Goal: Register for event/course

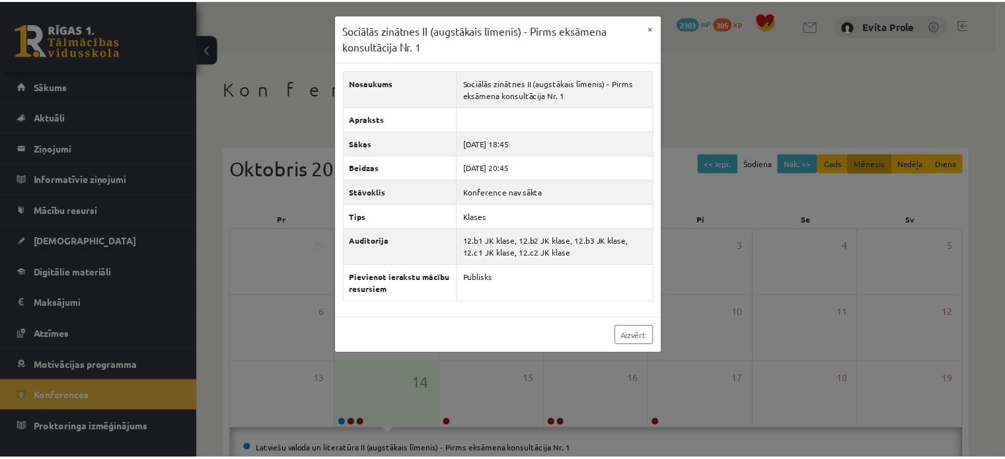
scroll to position [171, 0]
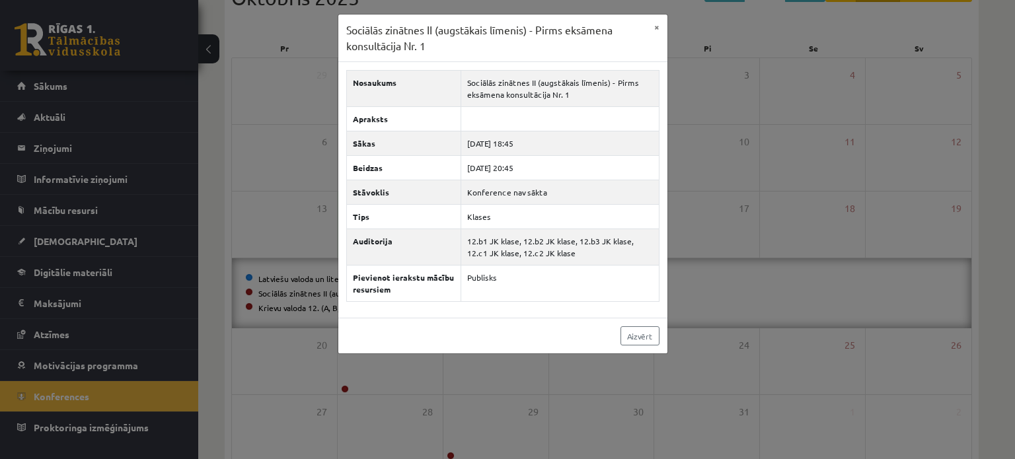
click at [238, 139] on div "Sociālās zinātnes II (augstākais līmenis) - Pirms eksāmena konsultācija Nr. 1 ×…" at bounding box center [507, 229] width 1015 height 459
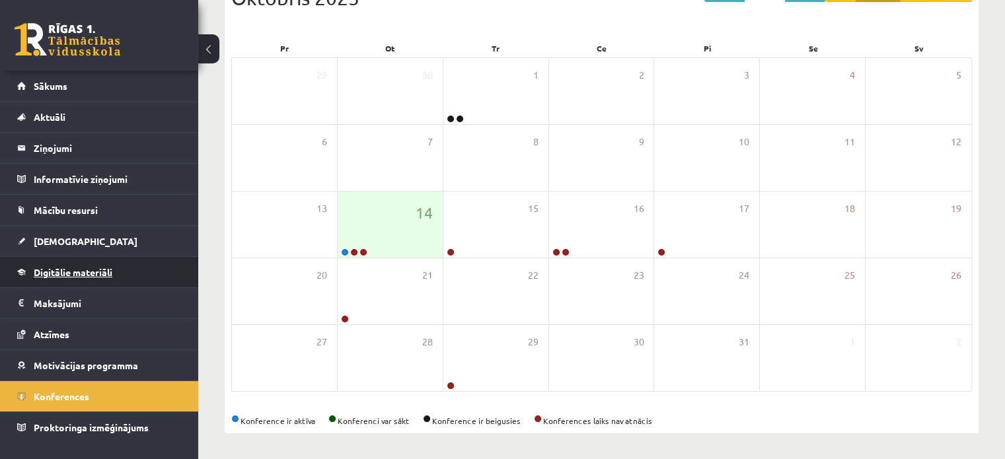
click at [95, 279] on link "Digitālie materiāli" at bounding box center [99, 272] width 165 height 30
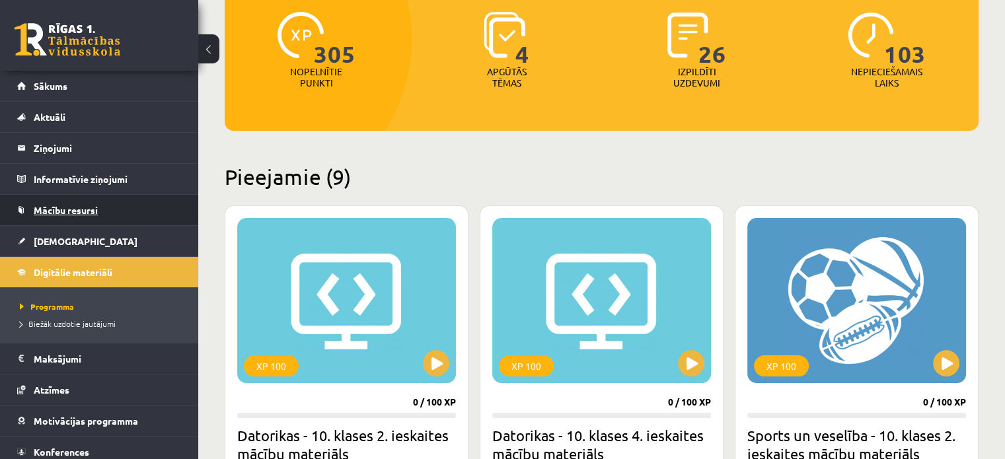
click at [70, 206] on span "Mācību resursi" at bounding box center [66, 210] width 64 height 12
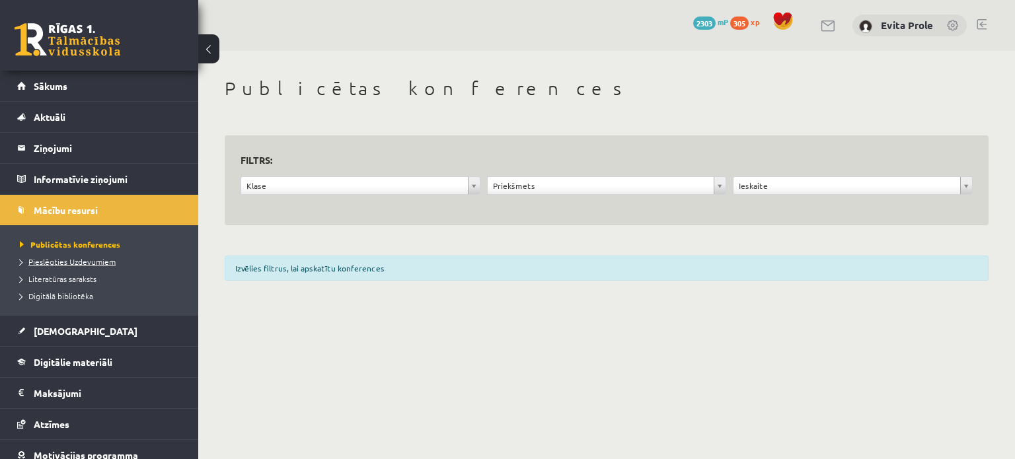
click at [75, 262] on span "Pieslēgties Uzdevumiem" at bounding box center [68, 261] width 96 height 11
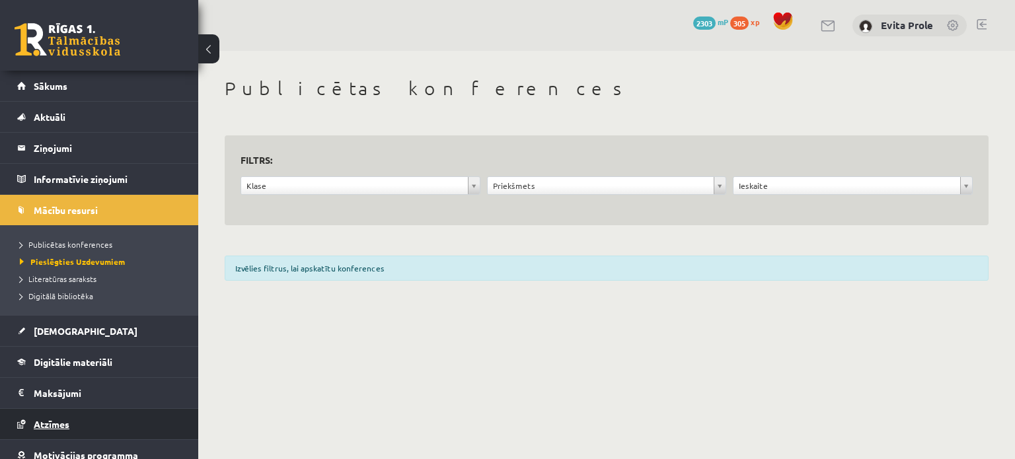
scroll to position [53, 0]
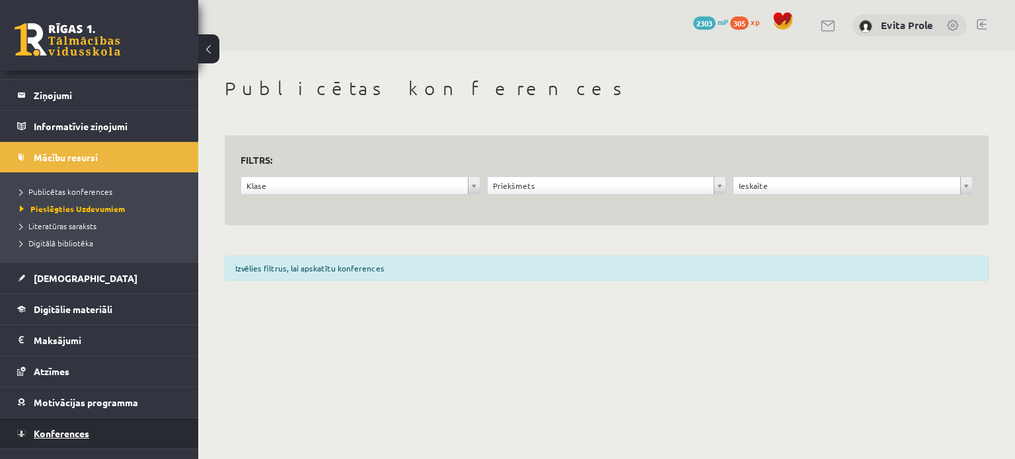
click at [72, 443] on link "Konferences" at bounding box center [99, 433] width 165 height 30
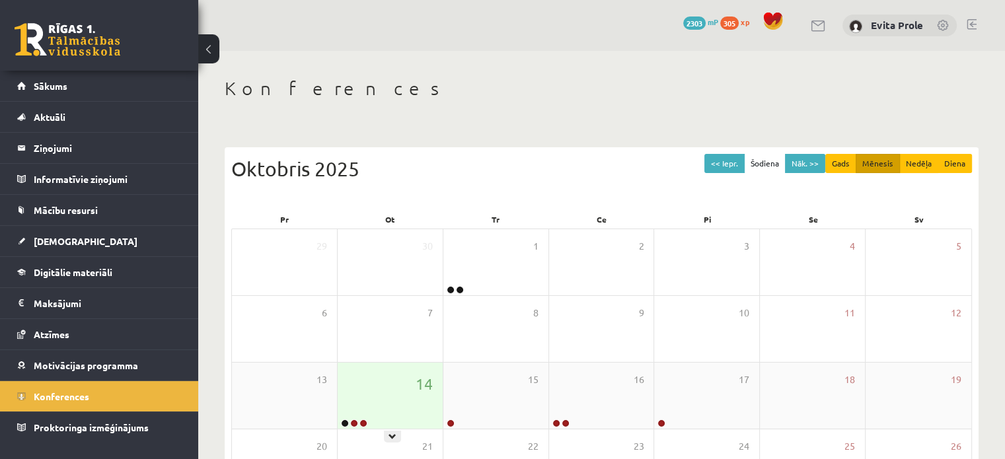
click at [381, 371] on div "14" at bounding box center [390, 396] width 105 height 66
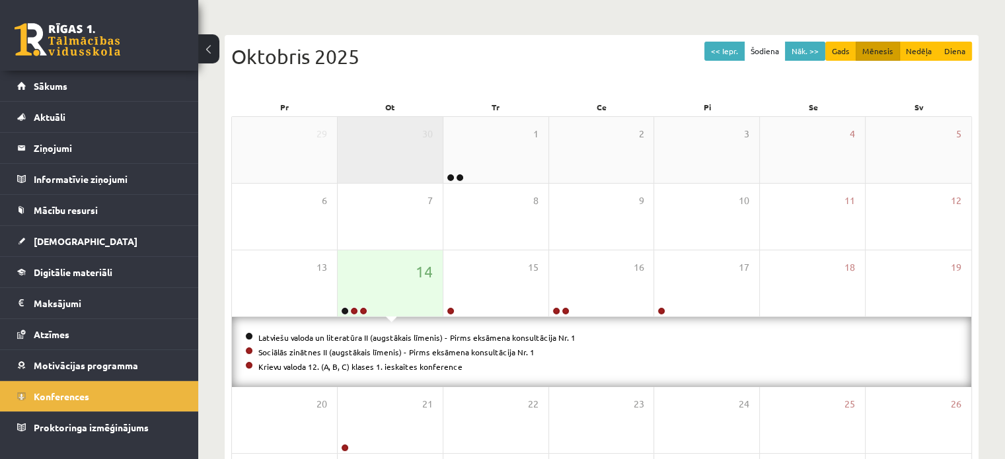
scroll to position [118, 0]
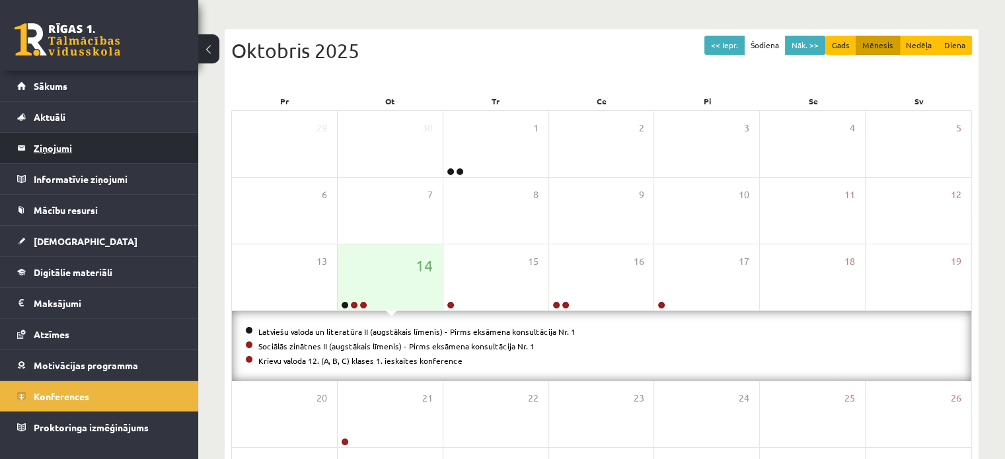
click at [63, 142] on legend "Ziņojumi 0" at bounding box center [108, 148] width 148 height 30
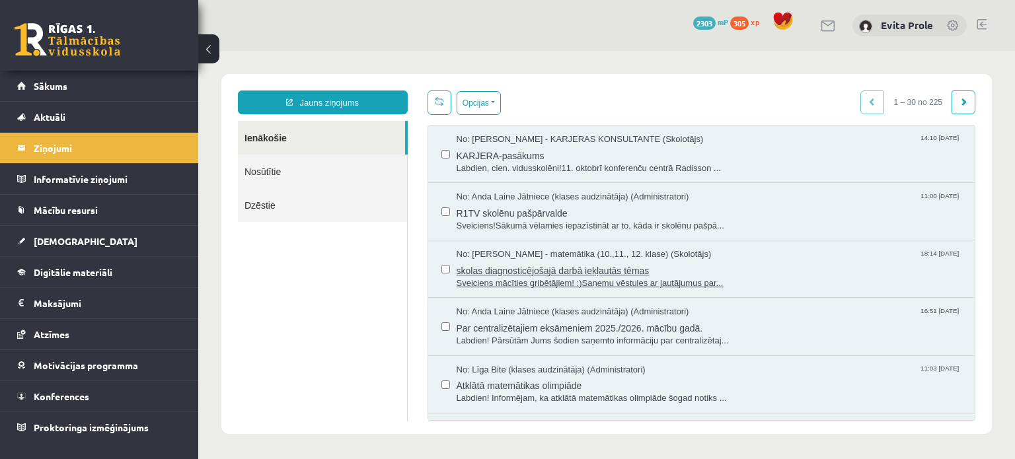
click at [627, 272] on span "skolas diagnosticējošajā darbā iekļautās tēmas" at bounding box center [710, 269] width 506 height 17
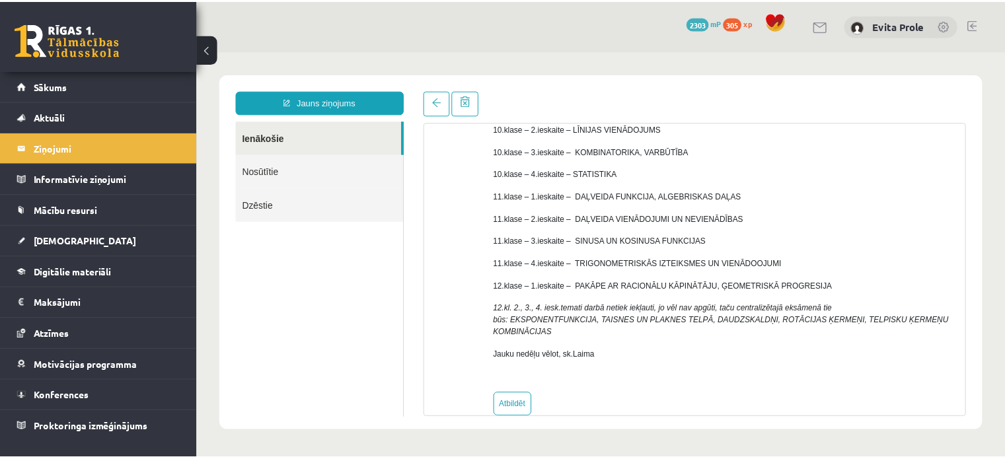
scroll to position [230, 0]
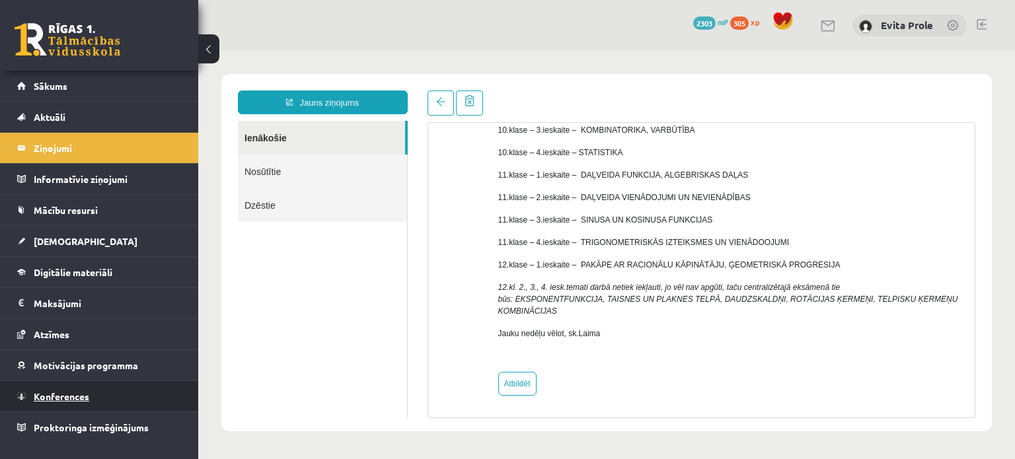
click at [70, 397] on span "Konferences" at bounding box center [62, 397] width 56 height 12
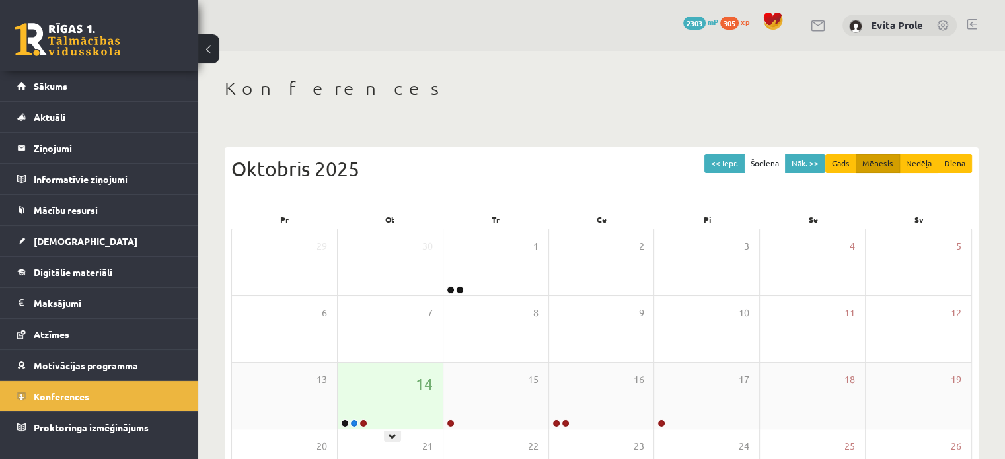
click at [402, 383] on div "14" at bounding box center [390, 396] width 105 height 66
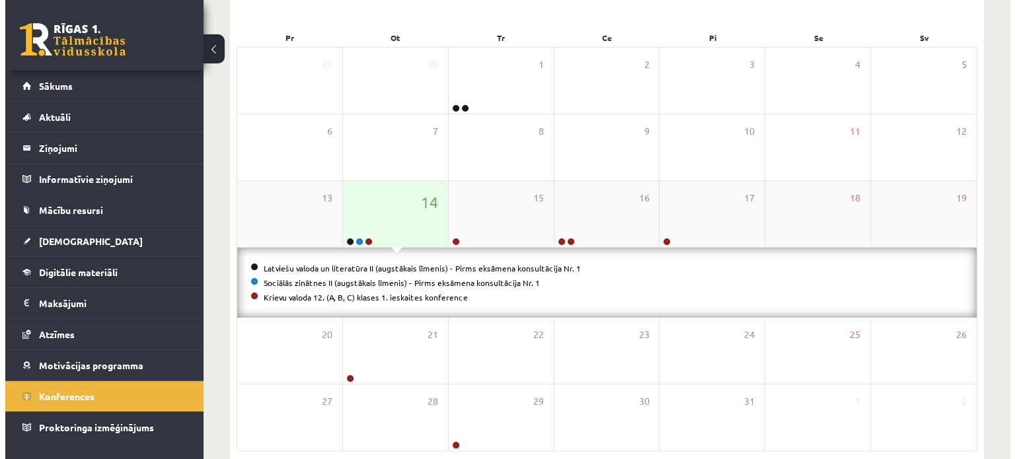
scroll to position [182, 0]
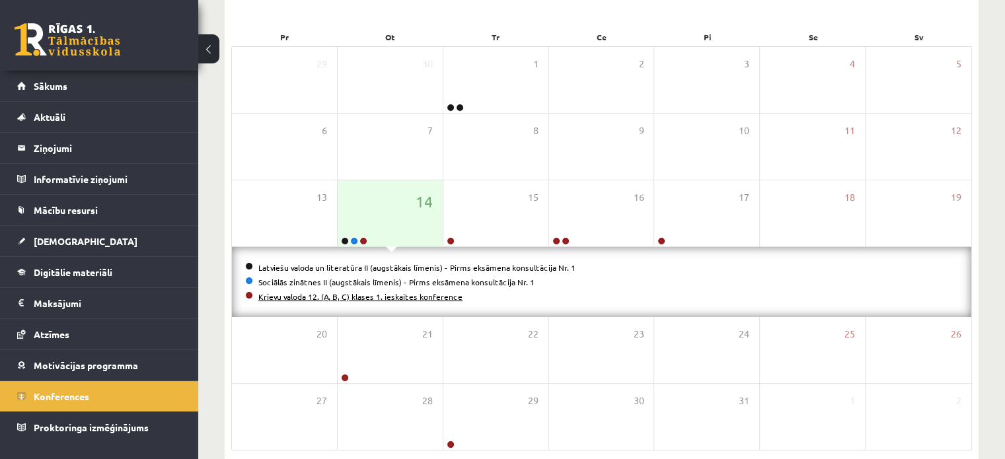
click at [399, 295] on link "Krievu valoda 12. (A, B, C) klases 1. ieskaites konference" at bounding box center [360, 296] width 204 height 11
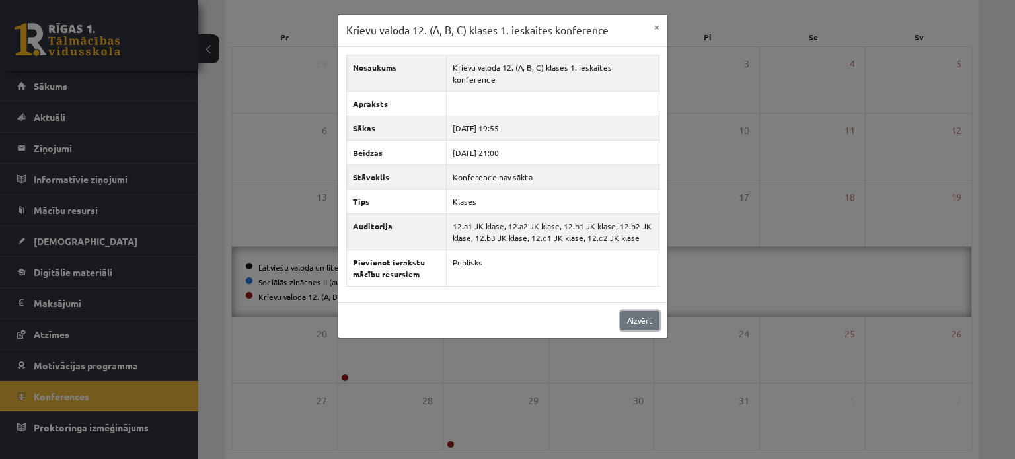
click at [629, 311] on link "Aizvērt" at bounding box center [640, 320] width 39 height 19
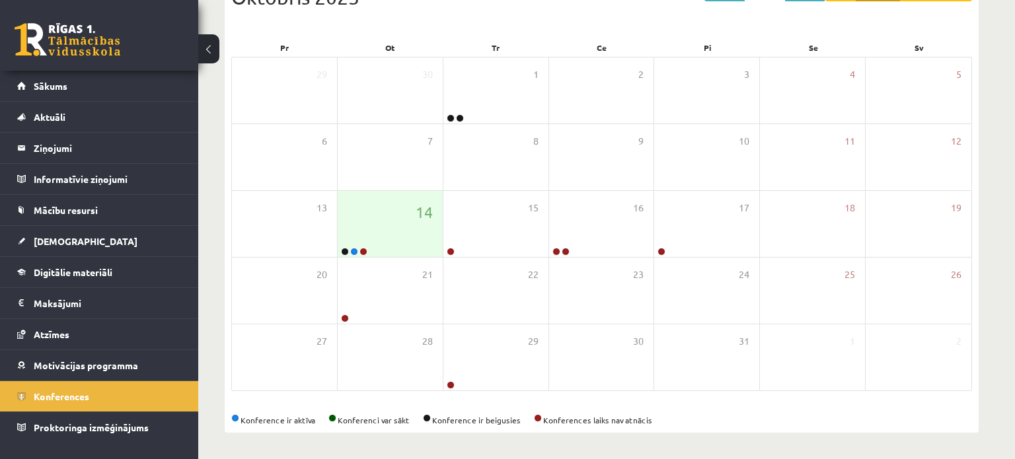
scroll to position [171, 0]
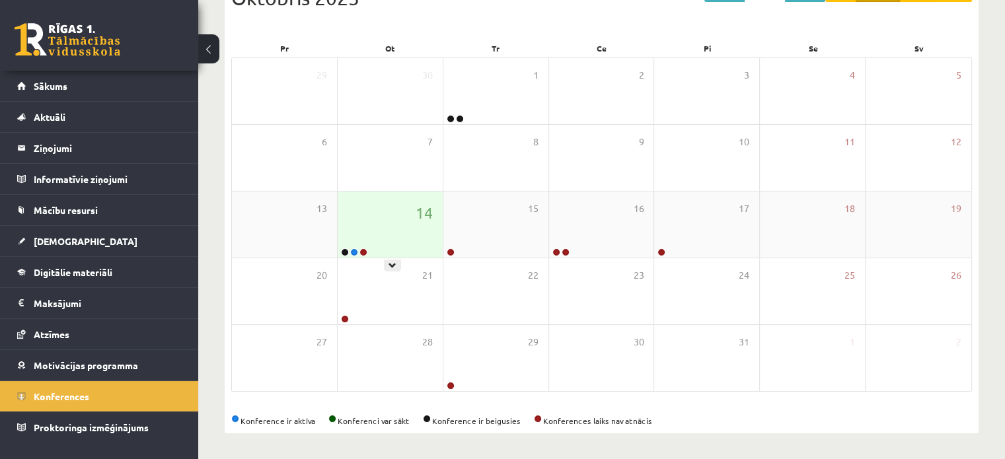
click at [398, 237] on div "14" at bounding box center [390, 225] width 105 height 66
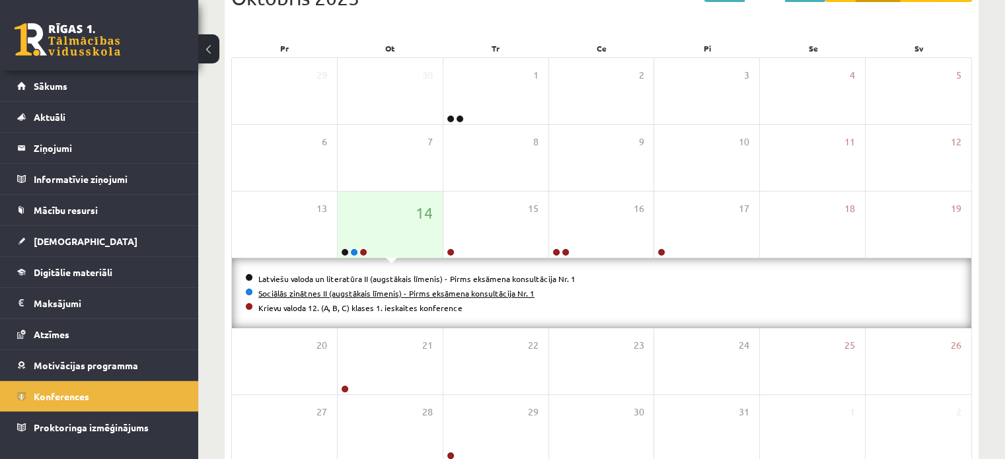
click at [355, 293] on link "Sociālās zinātnes II (augstākais līmenis) - Pirms eksāmena konsultācija Nr. 1" at bounding box center [396, 293] width 276 height 11
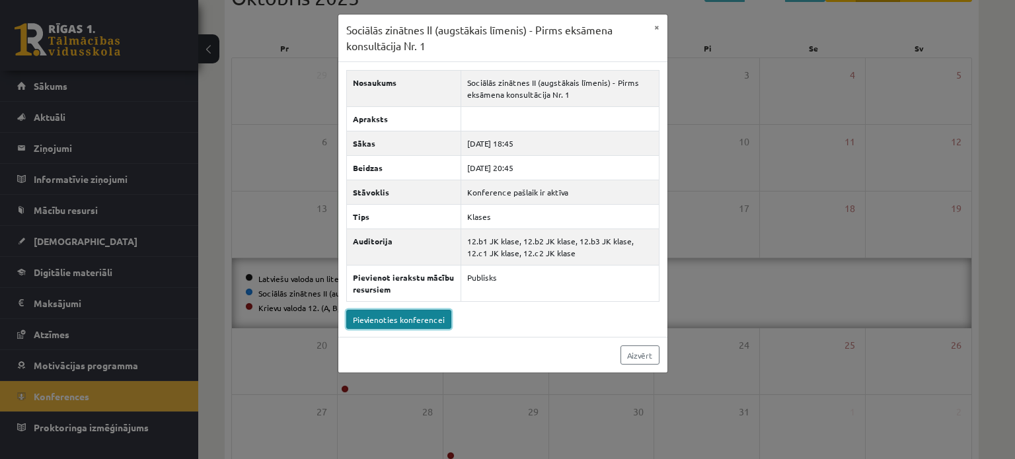
click at [423, 323] on link "Pievienoties konferencei" at bounding box center [398, 319] width 105 height 19
